Goal: Navigation & Orientation: Find specific page/section

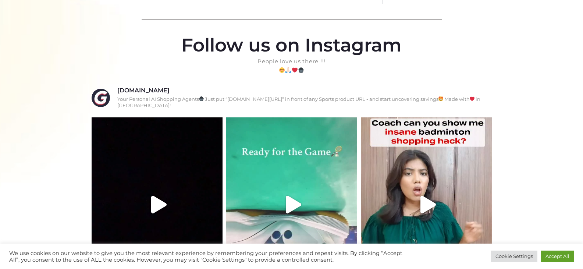
scroll to position [173, 0]
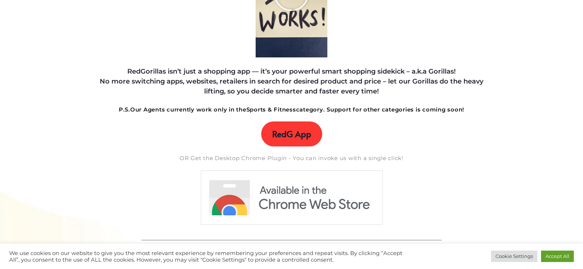
click at [294, 132] on span "RedG App" at bounding box center [291, 134] width 39 height 10
drag, startPoint x: 331, startPoint y: 104, endPoint x: 286, endPoint y: 104, distance: 45.2
click at [286, 104] on h5 at bounding box center [292, 100] width 400 height 9
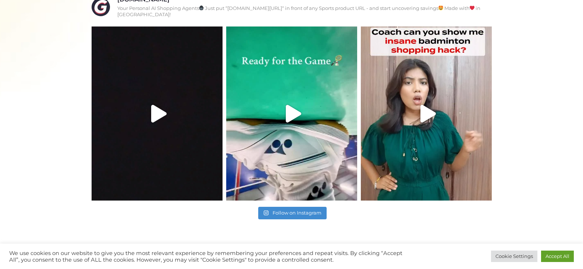
scroll to position [430, 0]
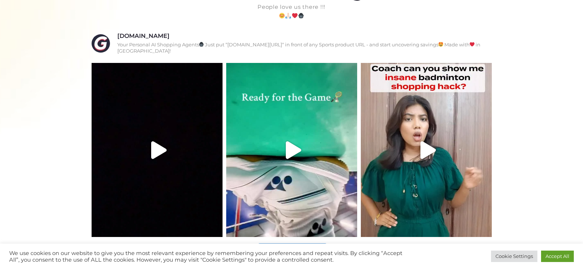
scroll to position [441, 0]
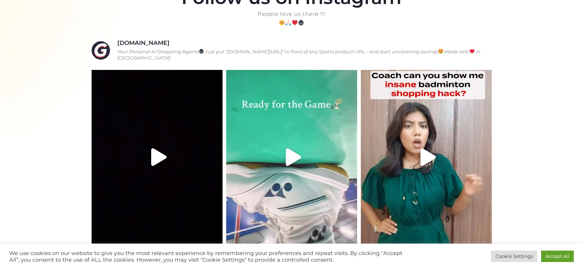
click at [291, 155] on icon "Play" at bounding box center [293, 157] width 15 height 18
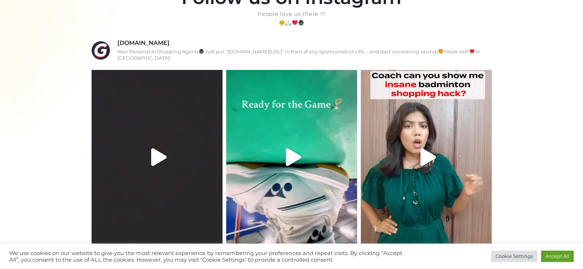
click at [157, 152] on icon "Play" at bounding box center [158, 157] width 15 height 18
